Goal: Task Accomplishment & Management: Manage account settings

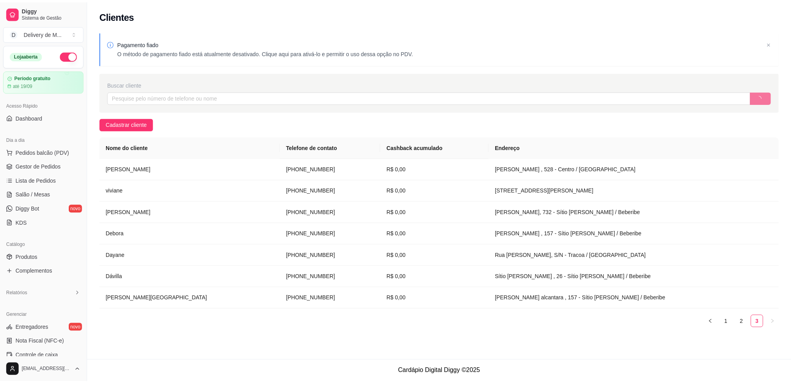
scroll to position [128, 0]
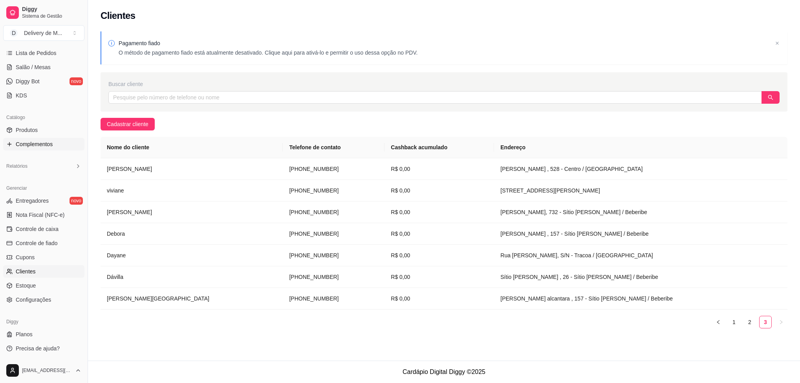
click at [20, 139] on link "Complementos" at bounding box center [43, 144] width 81 height 13
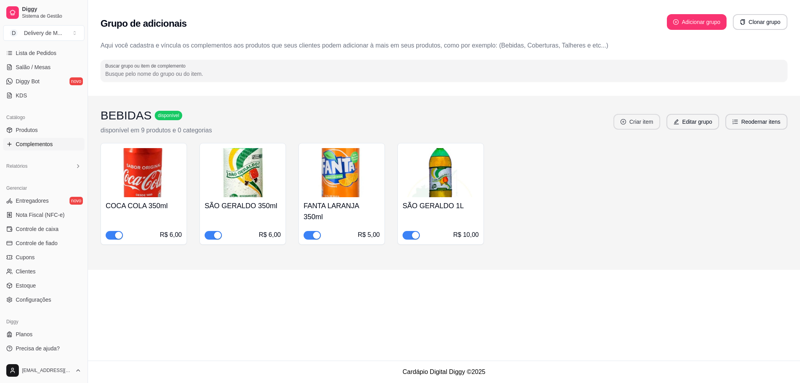
click at [629, 125] on button "Criar item" at bounding box center [637, 122] width 47 height 16
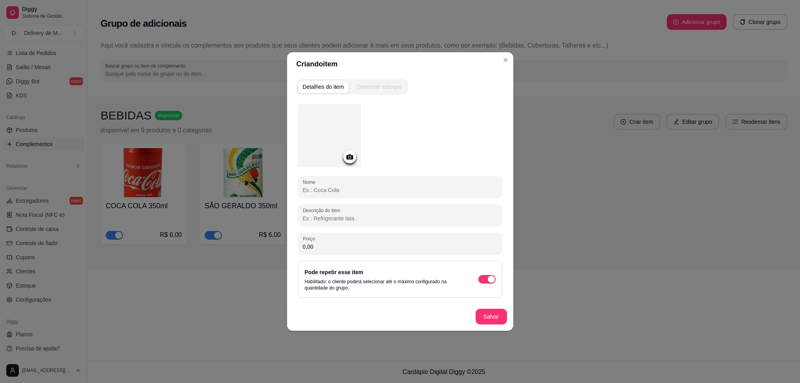
click at [350, 157] on circle at bounding box center [350, 157] width 2 height 2
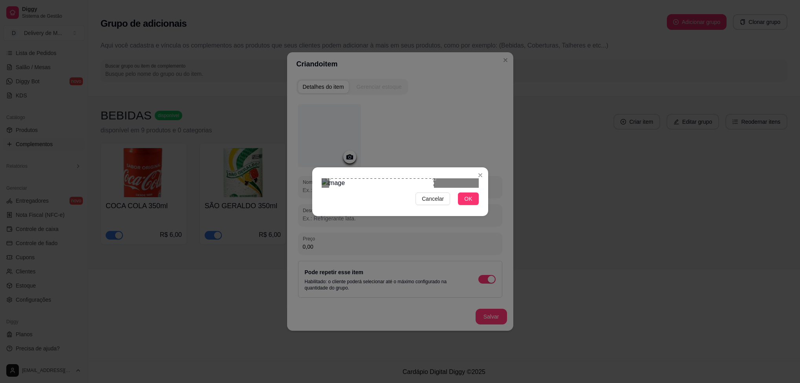
click at [329, 188] on div "Use the arrow keys to move the crop selection area" at bounding box center [381, 230] width 105 height 105
click at [450, 231] on div "Use the arrow keys to move the crop selection area" at bounding box center [400, 230] width 105 height 105
click at [449, 191] on div "Use the arrow keys to move the crop selection area" at bounding box center [400, 230] width 105 height 105
click at [270, 194] on div "Cancelar OK" at bounding box center [400, 191] width 800 height 383
click at [485, 208] on div "Cancelar OK" at bounding box center [400, 191] width 176 height 33
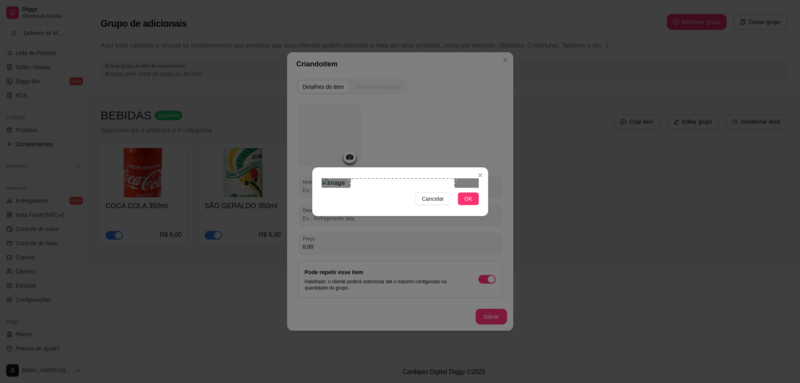
click at [325, 208] on div "Cancelar OK" at bounding box center [400, 191] width 176 height 33
click at [313, 175] on div "Cancelar OK" at bounding box center [400, 191] width 176 height 33
click at [371, 178] on img at bounding box center [400, 182] width 157 height 9
click at [728, 306] on div "Cancelar OK" at bounding box center [400, 191] width 800 height 383
click at [364, 184] on div "Use the arrow keys to move the crop selection area" at bounding box center [401, 231] width 104 height 104
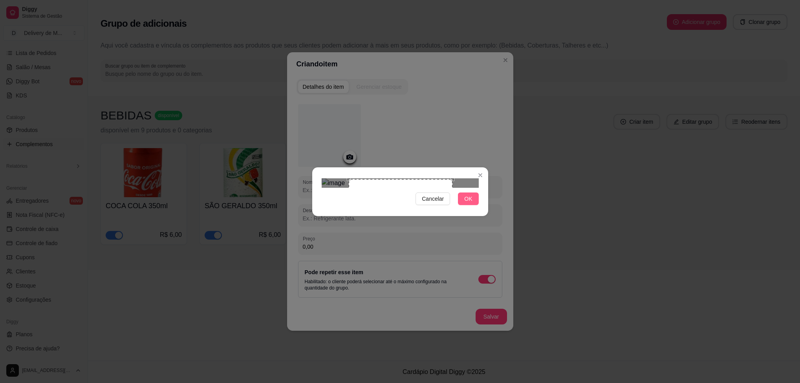
click at [470, 203] on span "OK" at bounding box center [468, 198] width 8 height 9
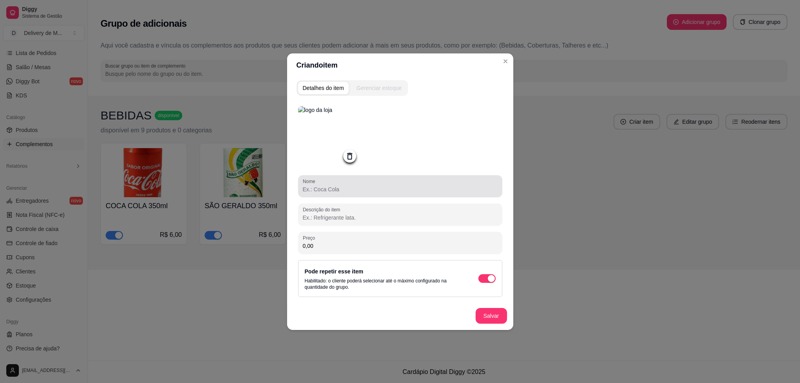
click at [354, 187] on input "Nome" at bounding box center [400, 189] width 195 height 8
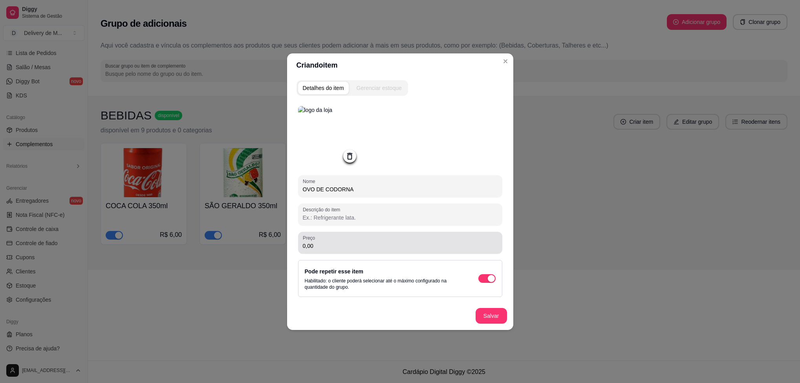
type input "OVO DE CODORNA"
click at [358, 250] on div "0,00" at bounding box center [400, 243] width 195 height 16
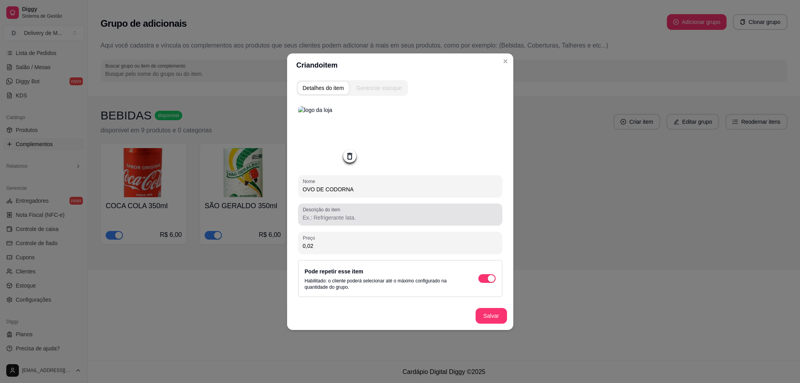
type input "0,02"
click at [368, 220] on input "Descrição do item" at bounding box center [400, 218] width 195 height 8
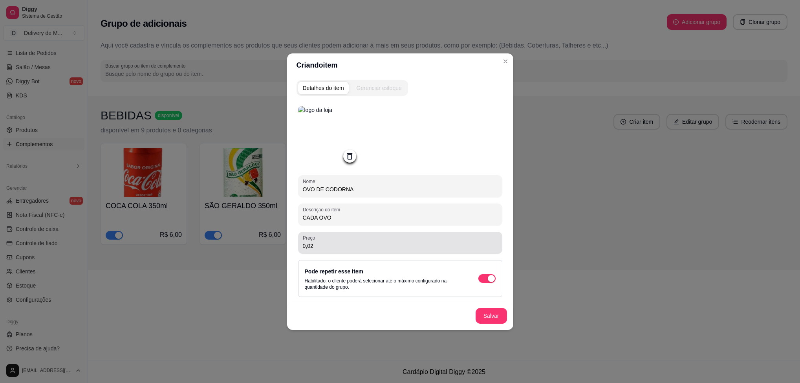
type input "CADA OVO"
click at [354, 240] on div "0,02" at bounding box center [400, 243] width 195 height 16
drag, startPoint x: 341, startPoint y: 220, endPoint x: 281, endPoint y: 255, distance: 69.5
click at [281, 255] on div "Criando item Detalhes do item Gerenciar estoque Nome OVO DE CODORNA Descrição d…" at bounding box center [400, 191] width 800 height 383
click at [338, 222] on input "CADA OVO" at bounding box center [400, 218] width 195 height 8
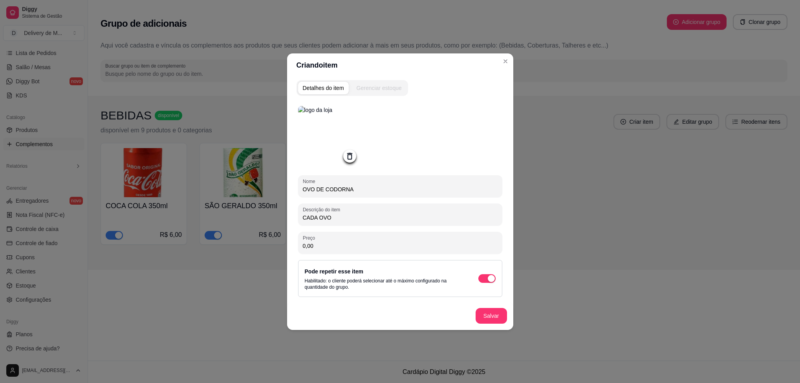
click at [329, 245] on input "0,00" at bounding box center [400, 246] width 195 height 8
type input "2,00"
click at [336, 275] on label "Pode repetir esse item" at bounding box center [334, 271] width 59 height 6
click at [388, 84] on div "Gerenciar estoque" at bounding box center [379, 88] width 45 height 8
click at [376, 89] on div "Gerenciar estoque" at bounding box center [379, 88] width 45 height 8
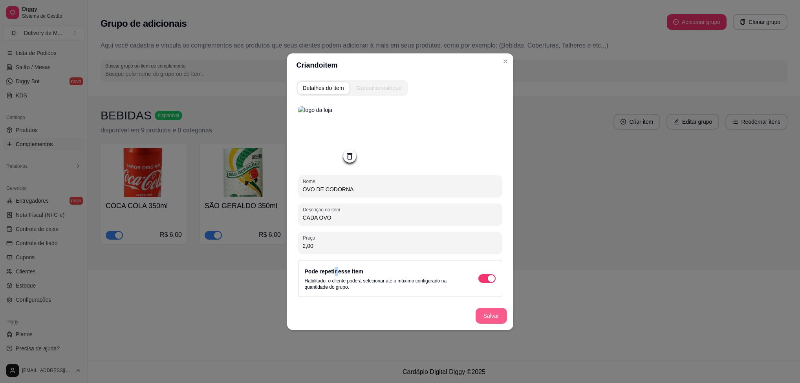
click at [490, 316] on button "Salvar" at bounding box center [491, 316] width 31 height 16
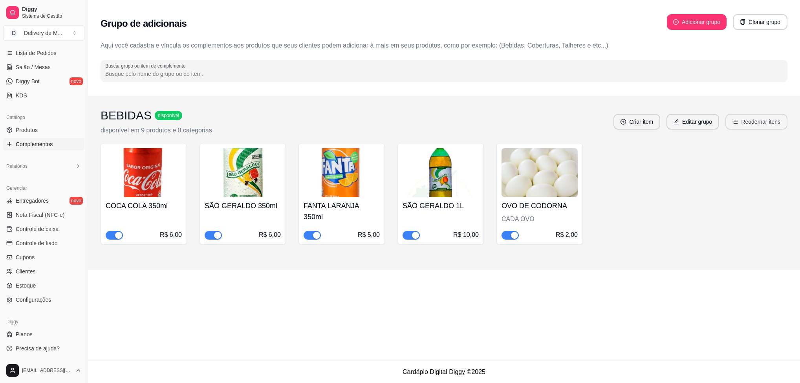
click at [742, 124] on button "Reodernar itens" at bounding box center [757, 122] width 62 height 16
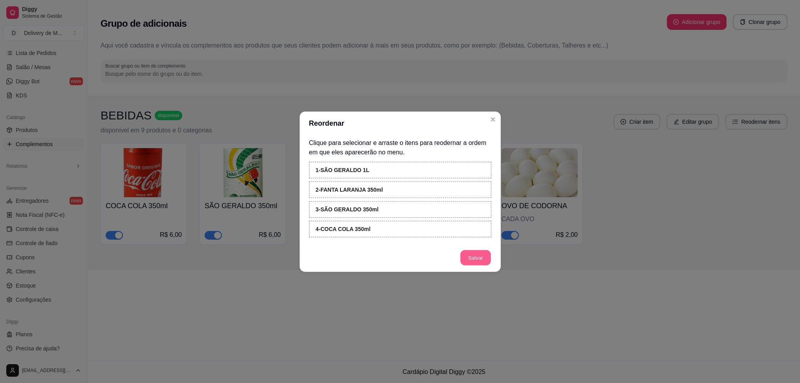
click at [464, 256] on button "Salvar" at bounding box center [475, 257] width 31 height 15
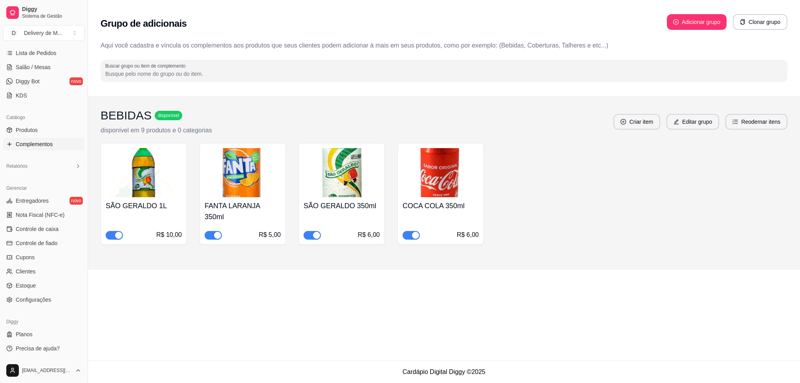
click at [651, 220] on div "SÃO GERALDO 1L R$ 10,00 FANTA LARANJA 350ml R$ 5,00 SÃO GERALDO 350ml R$ 6,00 C…" at bounding box center [444, 194] width 687 height 102
click at [48, 142] on span "Complementos" at bounding box center [34, 144] width 37 height 8
click at [45, 131] on link "Produtos" at bounding box center [43, 130] width 81 height 13
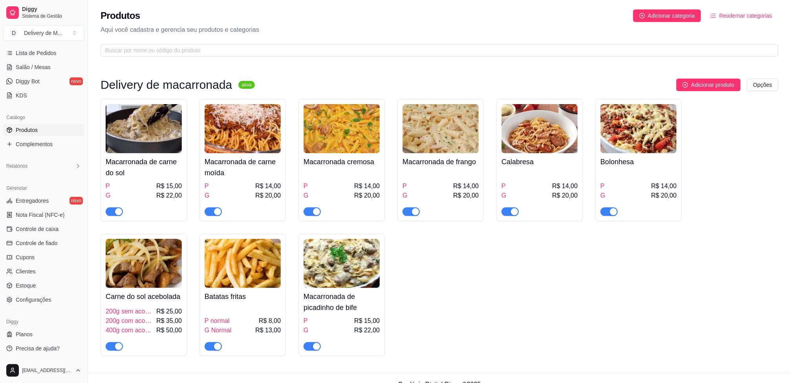
click at [130, 136] on img at bounding box center [144, 128] width 76 height 49
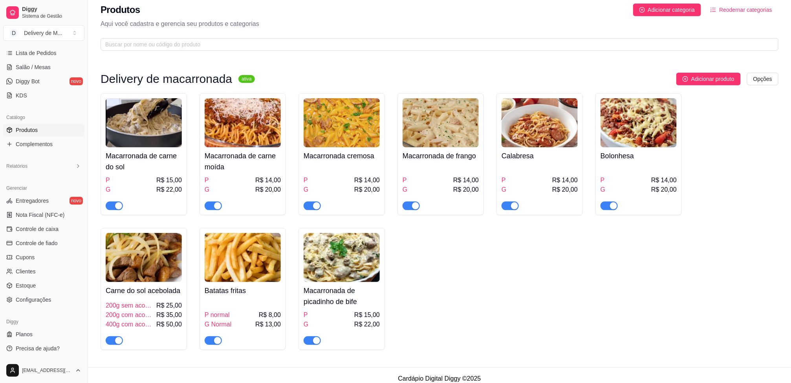
scroll to position [15, 0]
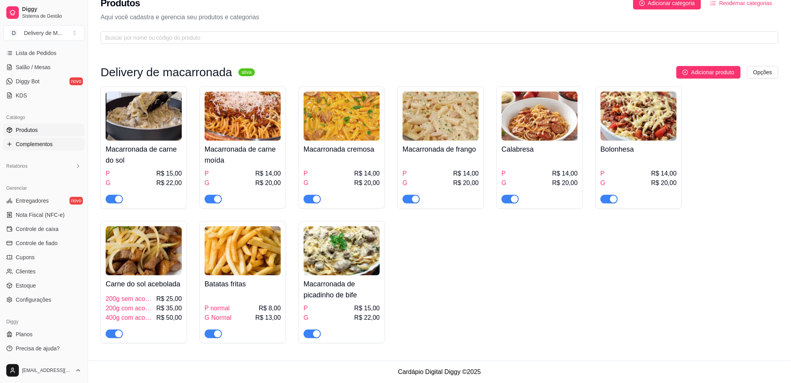
click at [24, 142] on span "Complementos" at bounding box center [34, 144] width 37 height 8
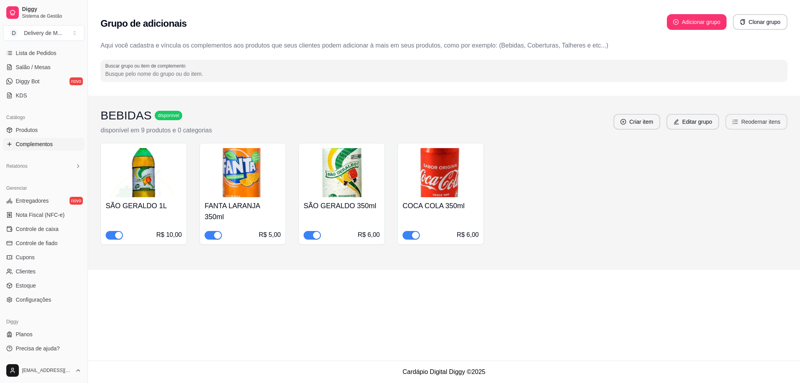
click at [743, 119] on button "Reodernar itens" at bounding box center [757, 122] width 62 height 16
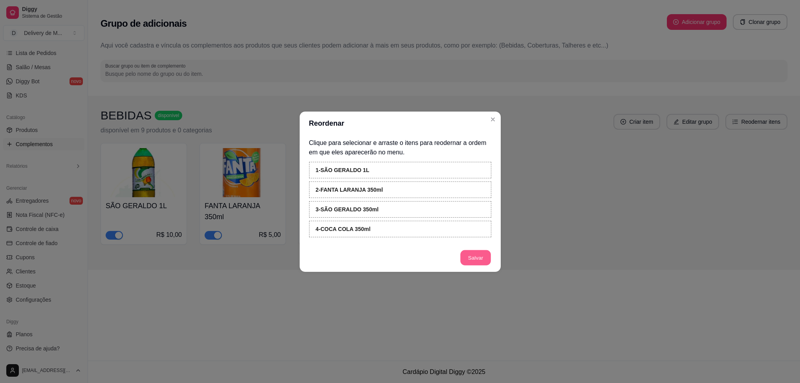
click at [473, 260] on button "Salvar" at bounding box center [475, 257] width 31 height 15
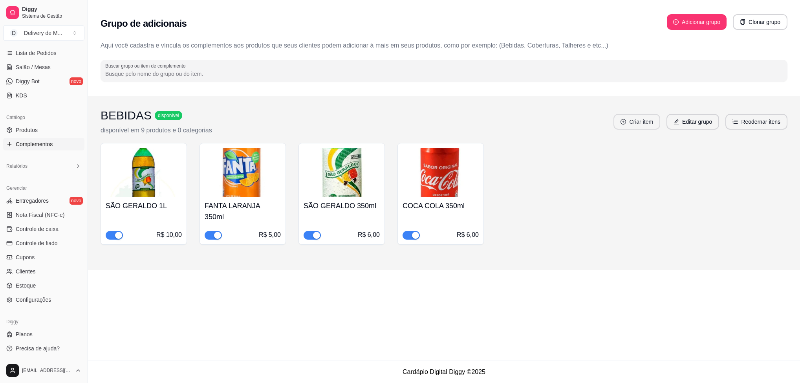
click at [646, 119] on button "Criar item" at bounding box center [637, 122] width 47 height 16
click at [693, 118] on button "Editar grupo" at bounding box center [693, 122] width 53 height 16
click at [635, 119] on button "Criar item" at bounding box center [636, 121] width 45 height 15
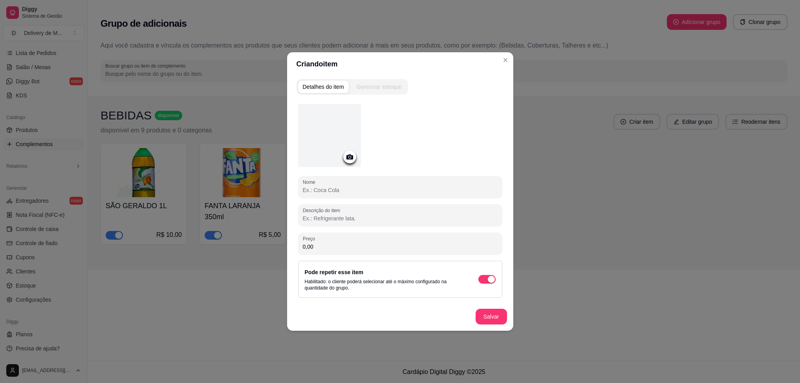
click at [347, 158] on icon at bounding box center [349, 156] width 7 height 5
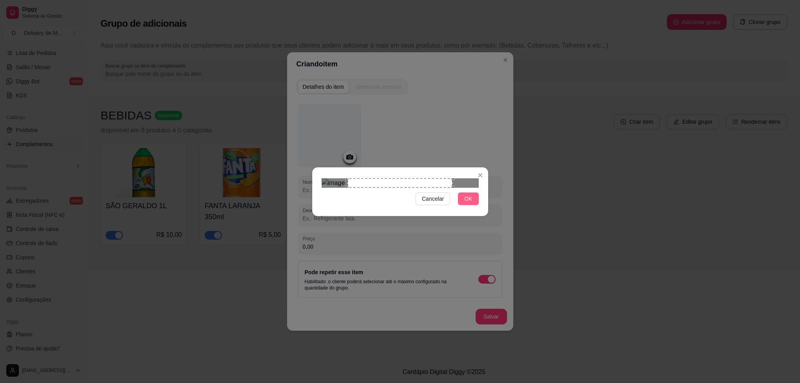
click at [463, 205] on button "OK" at bounding box center [468, 199] width 20 height 13
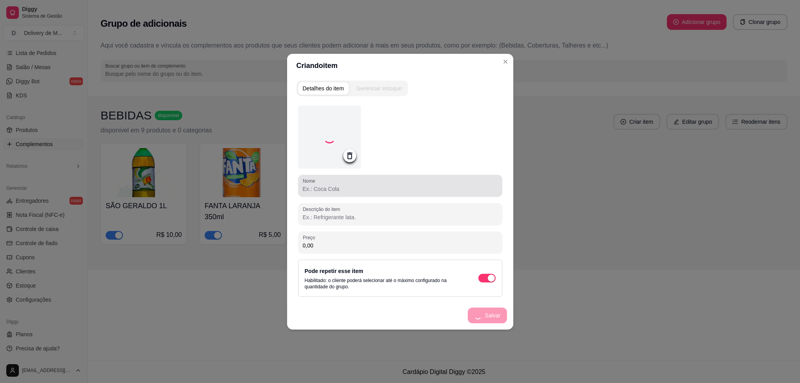
click at [360, 192] on div at bounding box center [400, 186] width 195 height 16
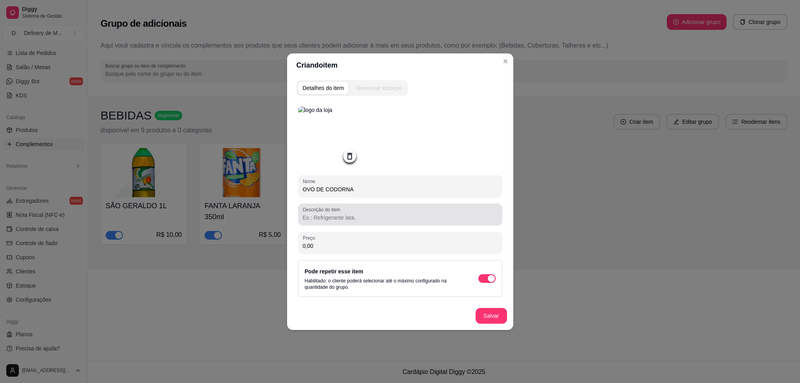
type input "OVO DE CODORNA"
click at [343, 220] on input "Descrição do item" at bounding box center [400, 218] width 195 height 8
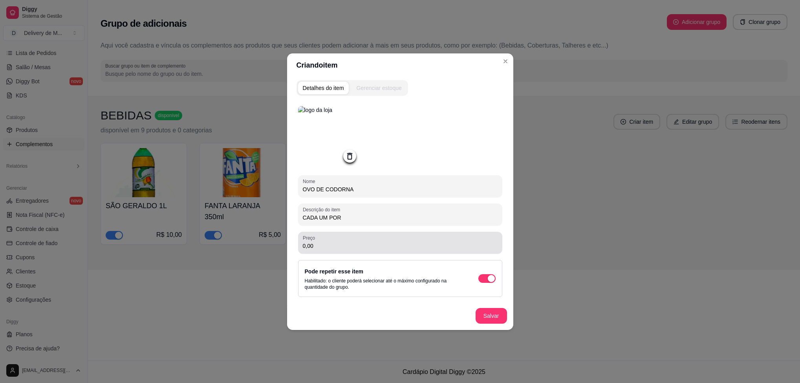
type input "CADA UM POR"
click at [363, 244] on input "0,00" at bounding box center [400, 246] width 195 height 8
type input "2,00"
click at [490, 317] on button "Salvar" at bounding box center [491, 316] width 31 height 16
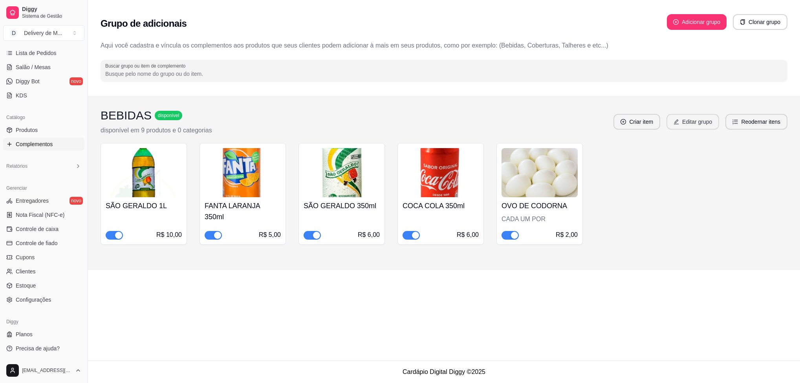
click at [703, 127] on button "Editar grupo" at bounding box center [693, 122] width 53 height 16
click at [748, 121] on button "Reodernar itens" at bounding box center [757, 122] width 62 height 16
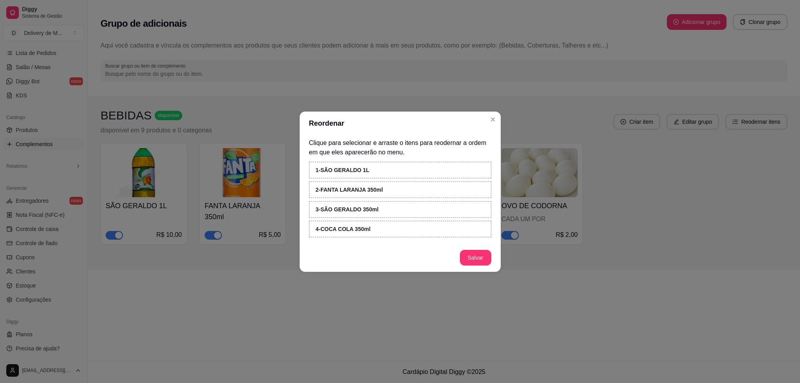
click at [493, 125] on header "Reordenar" at bounding box center [400, 124] width 201 height 24
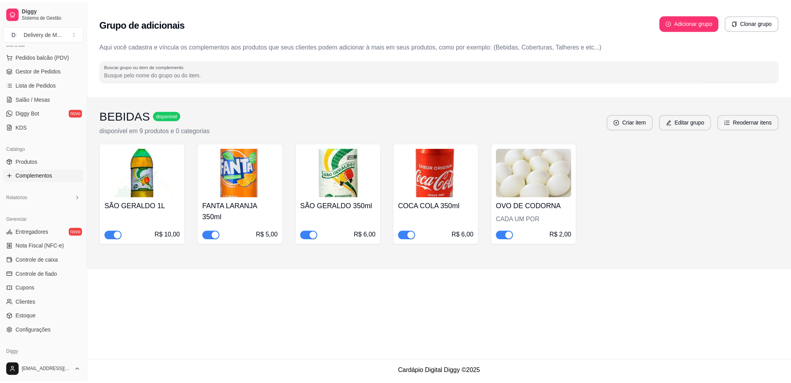
scroll to position [69, 0]
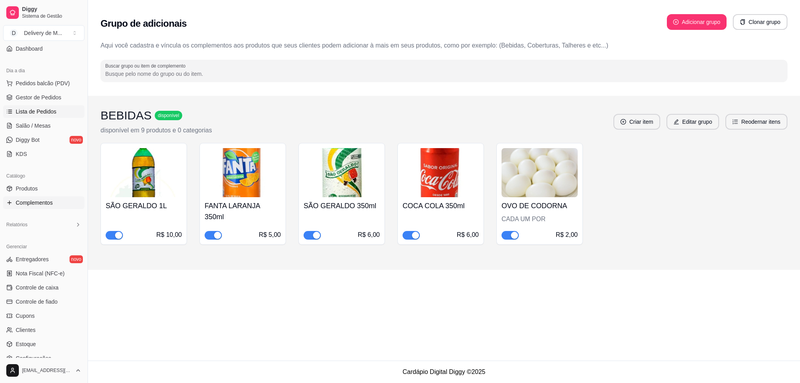
click at [51, 115] on span "Lista de Pedidos" at bounding box center [36, 112] width 41 height 8
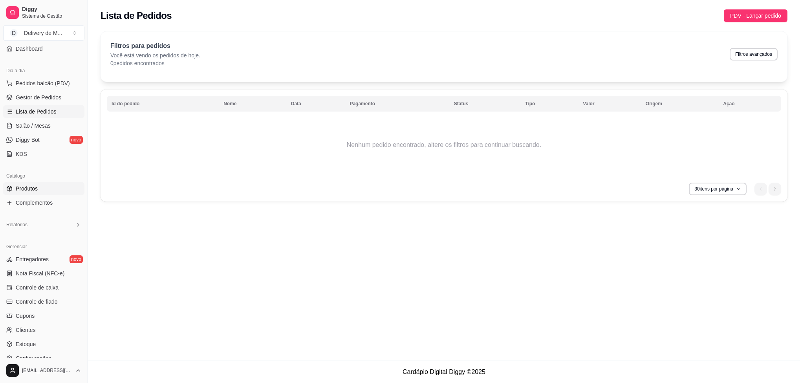
click at [48, 190] on link "Produtos" at bounding box center [43, 188] width 81 height 13
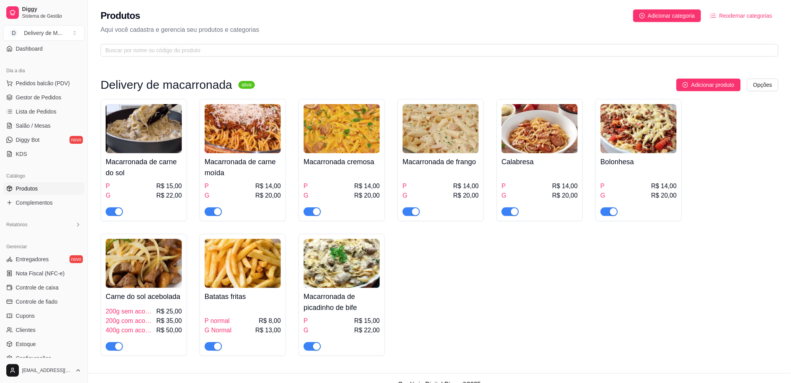
click at [317, 285] on img at bounding box center [342, 263] width 76 height 49
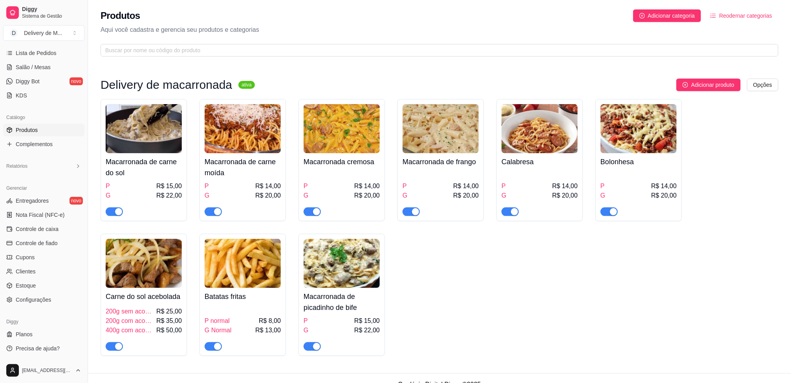
click at [661, 249] on div "Macarronada de carne do sol P R$ 15,00 G R$ 22,00 Macarronada de carne moída P …" at bounding box center [440, 227] width 678 height 257
